Goal: Information Seeking & Learning: Learn about a topic

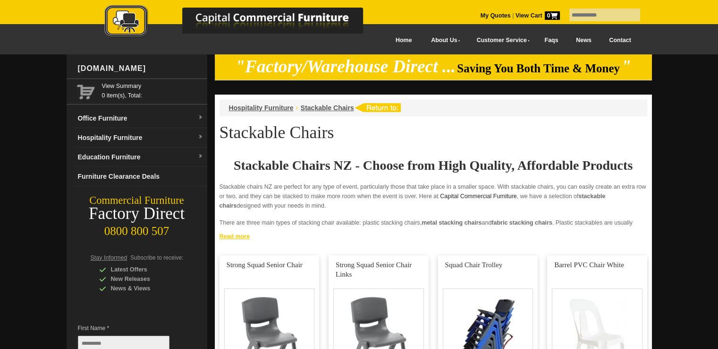
click at [238, 237] on link "Read more" at bounding box center [433, 235] width 437 height 12
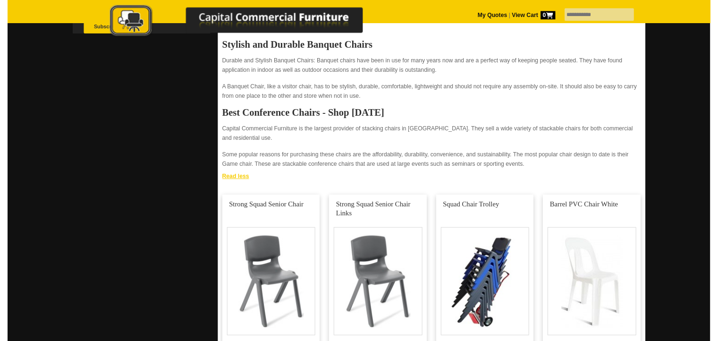
scroll to position [387, 0]
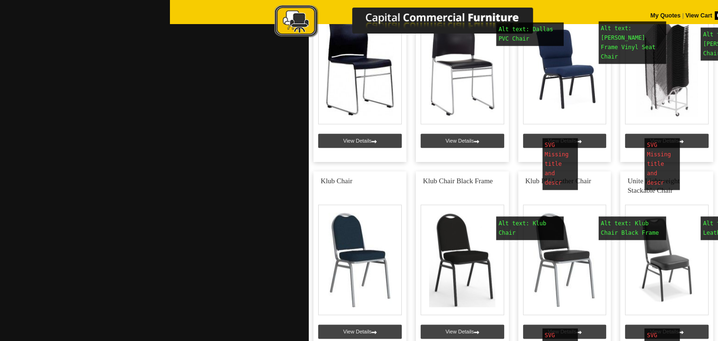
scroll to position [1177, 0]
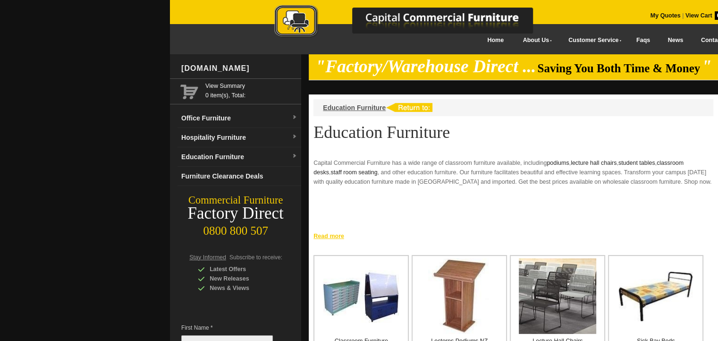
click at [325, 238] on link "Read more" at bounding box center [513, 235] width 409 height 12
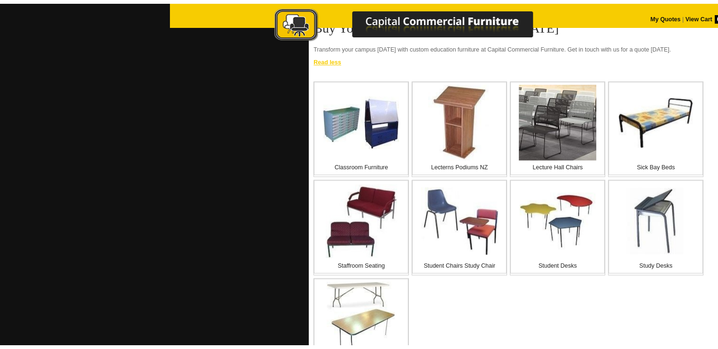
scroll to position [967, 0]
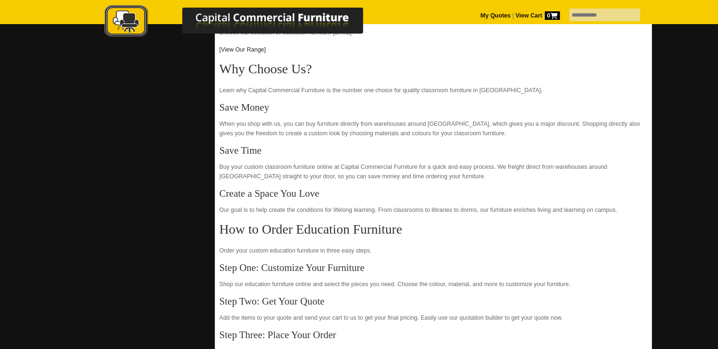
scroll to position [468, 0]
